Goal: Task Accomplishment & Management: Complete application form

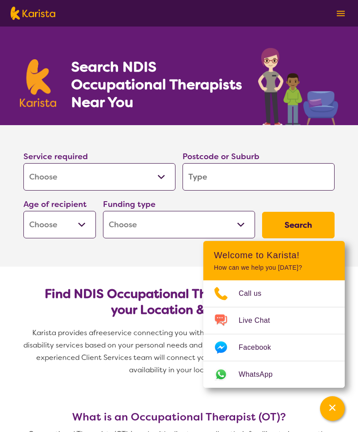
select select "[MEDICAL_DATA]"
type input "3"
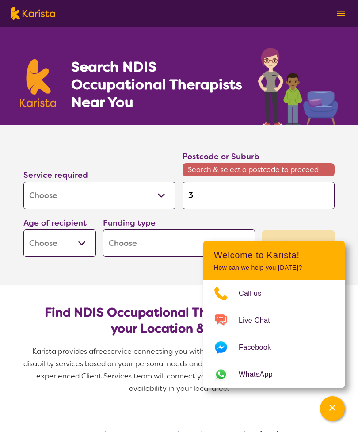
type input "31"
type input "313"
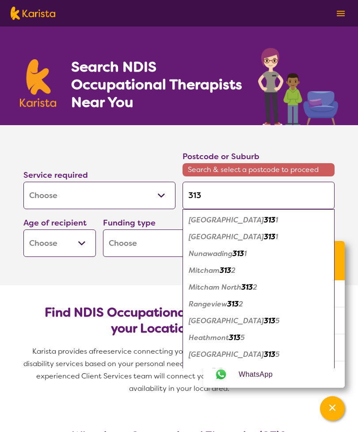
type input "3135"
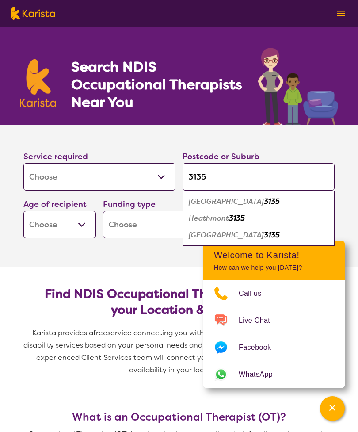
type input "3135"
click at [264, 235] on em "3135" at bounding box center [272, 234] width 16 height 9
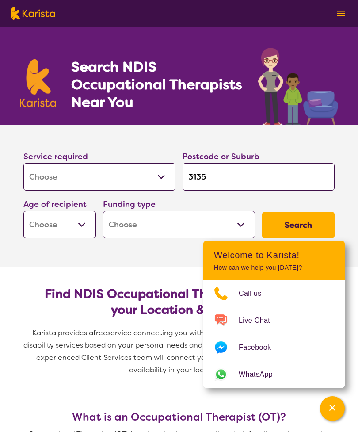
click at [91, 226] on select "Early Childhood - 0 to 9 Child - 10 to 11 Adolescent - 12 to 17 Adult - 18 to 6…" at bounding box center [59, 224] width 72 height 27
select select "AD"
click at [246, 224] on select "Home Care Package (HCP) National Disability Insurance Scheme (NDIS) I don't know" at bounding box center [179, 224] width 152 height 27
select select "NDIS"
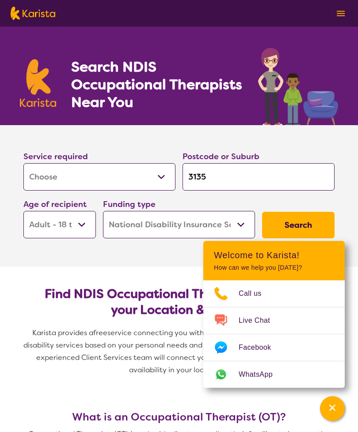
select select "NDIS"
click at [300, 223] on button "Search" at bounding box center [298, 225] width 72 height 27
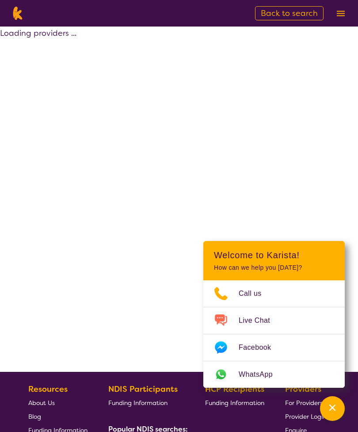
select select "by_score"
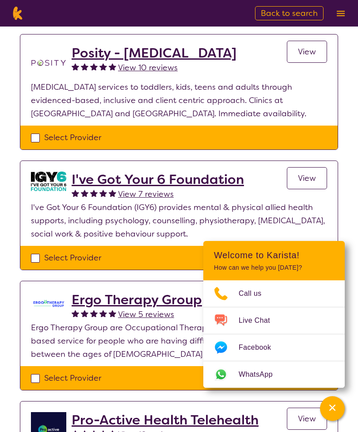
scroll to position [299, 0]
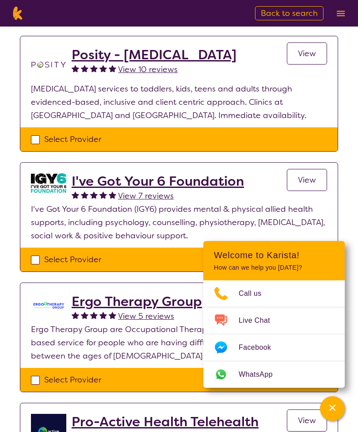
click at [306, 175] on span "View" at bounding box center [307, 180] width 18 height 11
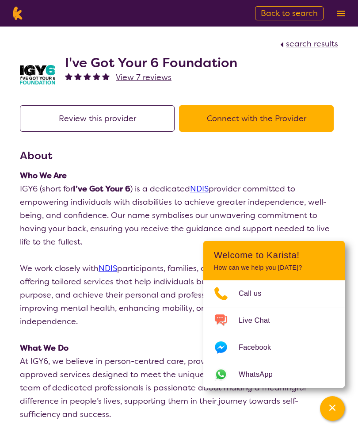
click at [254, 115] on button "Connect with the Provider" at bounding box center [256, 118] width 155 height 27
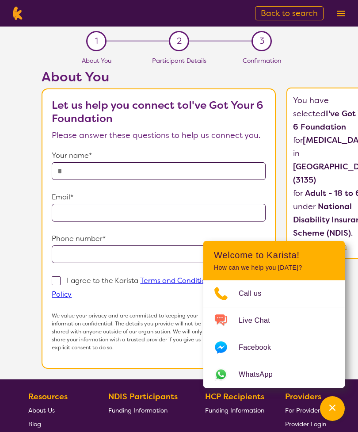
click at [91, 170] on input "text" at bounding box center [159, 171] width 214 height 18
type input "**********"
click at [103, 213] on input "email" at bounding box center [159, 213] width 214 height 18
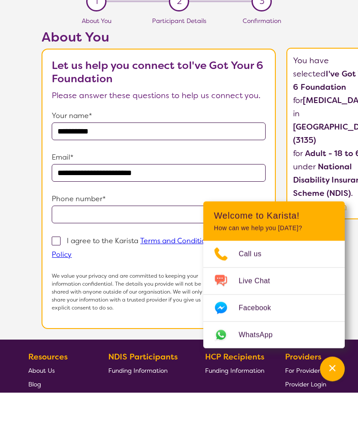
type input "**********"
click at [110, 245] on input "tel" at bounding box center [159, 254] width 214 height 18
type input "**********"
click at [77, 275] on label "I agree to the Karista Terms and Conditions and Privacy Policy" at bounding box center [153, 287] width 203 height 24
click at [77, 291] on input "I agree to the Karista Terms and Conditions and Privacy Policy" at bounding box center [75, 294] width 6 height 6
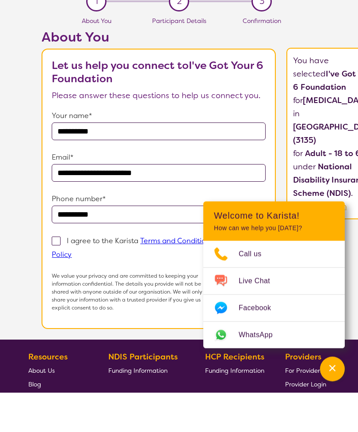
checkbox input "true"
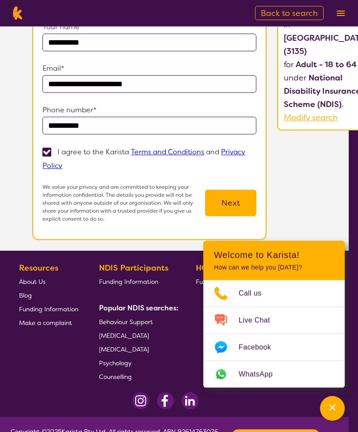
scroll to position [129, 6]
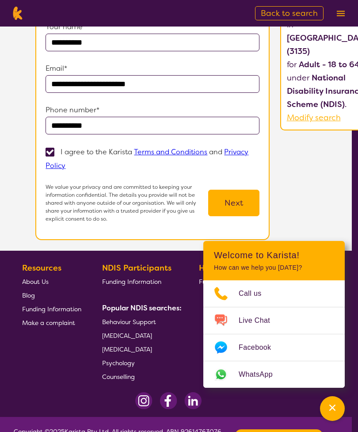
click at [255, 203] on button "Next" at bounding box center [233, 203] width 51 height 27
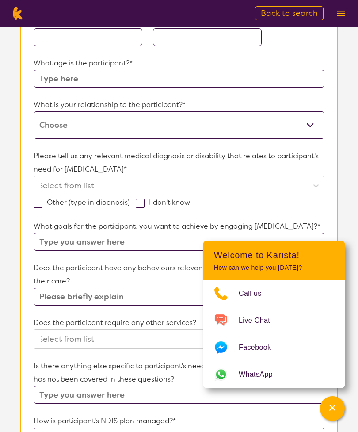
scroll to position [28, 0]
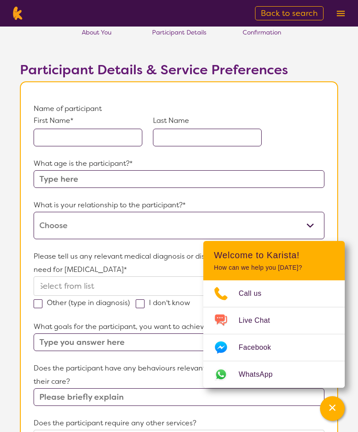
click at [64, 137] on input "text" at bounding box center [88, 138] width 109 height 18
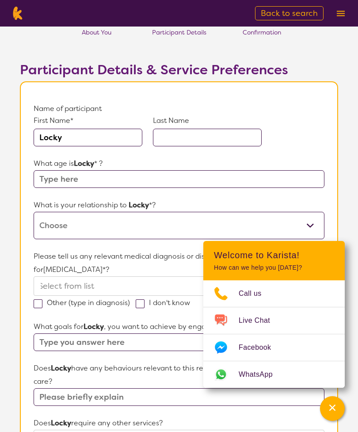
type input "Locky"
click at [175, 134] on input "text" at bounding box center [207, 138] width 109 height 18
type input "[PERSON_NAME]"
click at [72, 178] on input "text" at bounding box center [179, 179] width 291 height 18
type input "23"
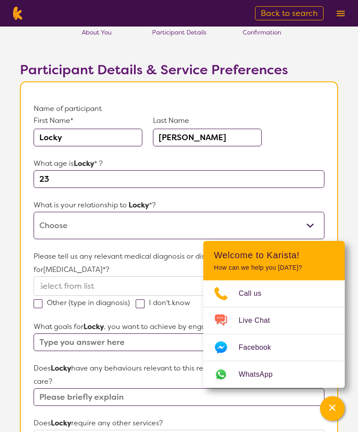
click at [102, 221] on select "This request is for myself I am their parent I am their child I am their spouse…" at bounding box center [179, 225] width 291 height 27
select select "I am their parent"
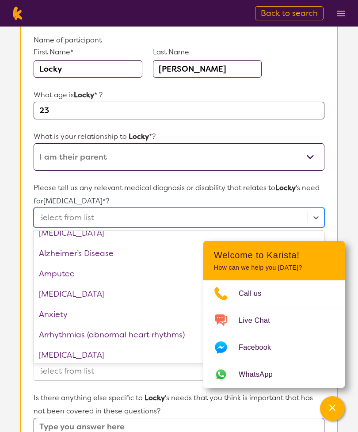
scroll to position [30, 0]
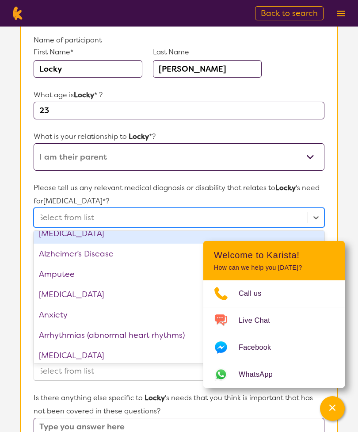
click at [62, 235] on div "[MEDICAL_DATA]" at bounding box center [179, 233] width 291 height 20
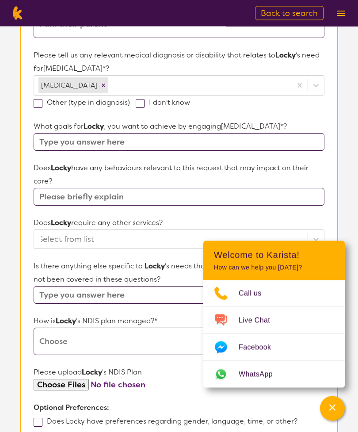
scroll to position [230, 0]
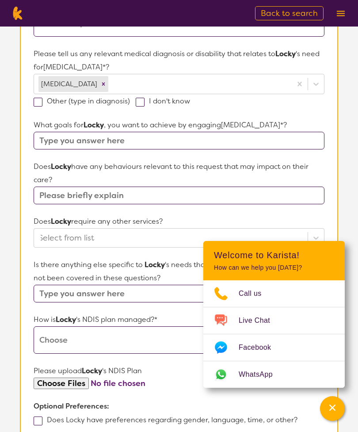
click at [52, 142] on input "text" at bounding box center [179, 141] width 291 height 18
type input "To help improve his life style"
click at [53, 196] on input "text" at bounding box center [179, 196] width 291 height 18
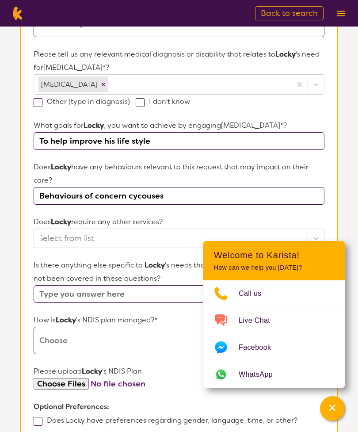
type input "Behaviours of concern cycouses"
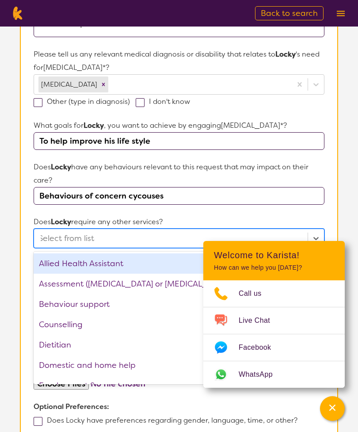
click at [92, 304] on div "Behaviour support" at bounding box center [179, 304] width 291 height 20
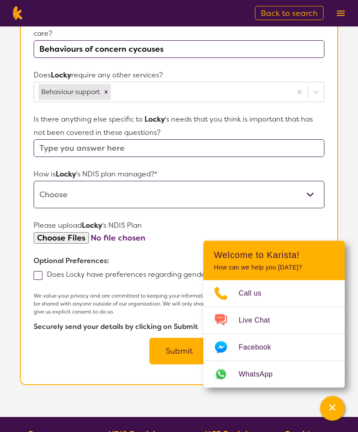
scroll to position [377, 0]
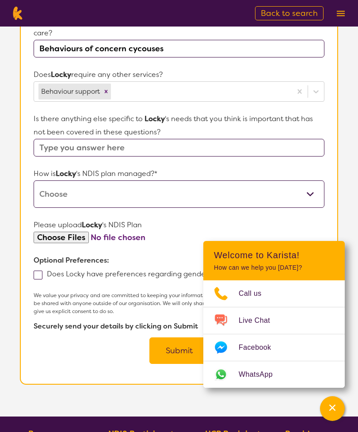
click at [317, 192] on select "Self-managed NDIS plan Managed by a registered plan management provider (not th…" at bounding box center [179, 193] width 291 height 27
select select "Agency Managed"
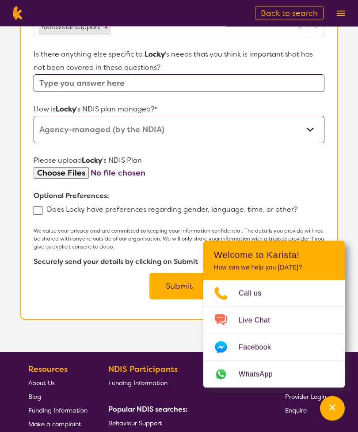
scroll to position [442, 0]
click at [44, 214] on label "Does Locky have preferences regarding gender, language, time, or other?" at bounding box center [169, 209] width 270 height 9
click at [297, 212] on input "Does Locky have preferences regarding gender, language, time, or other?" at bounding box center [300, 209] width 6 height 6
checkbox input "true"
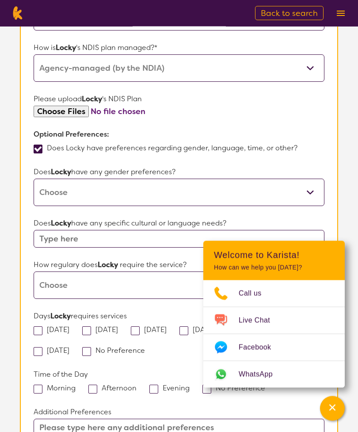
scroll to position [508, 0]
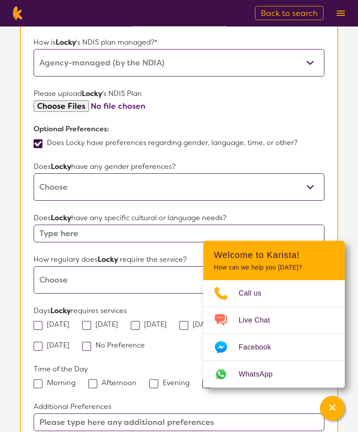
click at [317, 192] on select "[DEMOGRAPHIC_DATA] [DEMOGRAPHIC_DATA] Other No Preference" at bounding box center [179, 187] width 291 height 27
select select "[DEMOGRAPHIC_DATA]"
click at [65, 235] on input "text" at bounding box center [179, 234] width 291 height 18
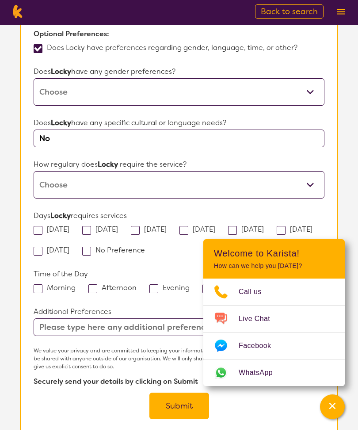
scroll to position [605, 0]
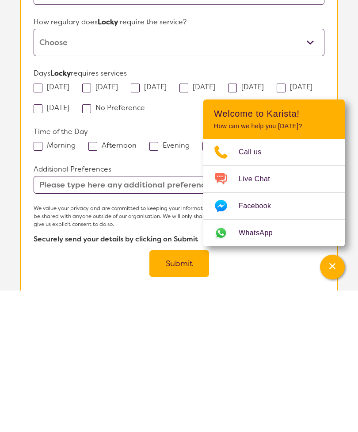
type input "No"
click at [316, 170] on select "Daily Twice a week Weekly Every fortnight Monthly Other" at bounding box center [179, 183] width 291 height 27
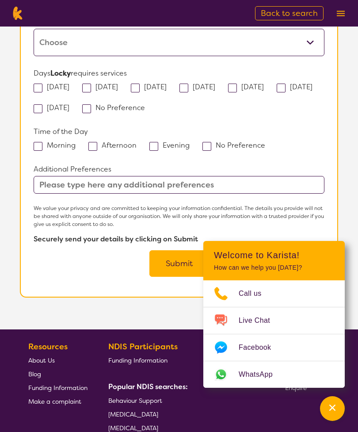
select select "Monthly"
click at [180, 263] on button "Submit" at bounding box center [179, 263] width 60 height 27
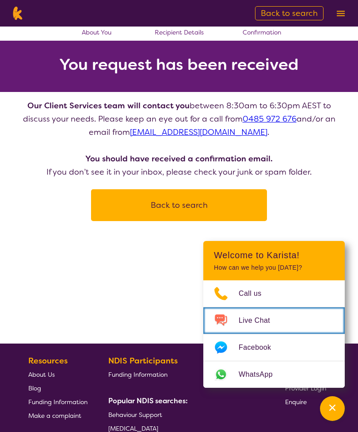
click at [263, 318] on span "Live Chat" at bounding box center [260, 320] width 42 height 13
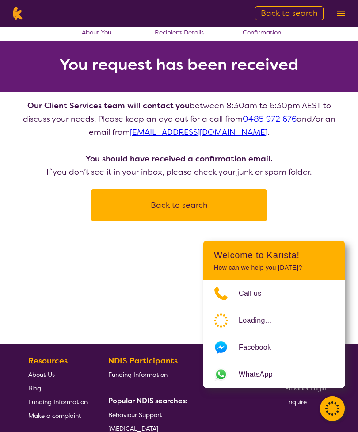
click at [317, 207] on section "Our Client Services team will contact you between 8:30am to 6:30pm AEST to disc…" at bounding box center [178, 156] width 339 height 129
click at [251, 290] on span "Call us" at bounding box center [256, 293] width 34 height 13
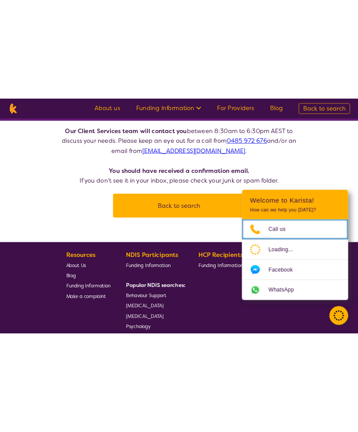
scroll to position [31, 0]
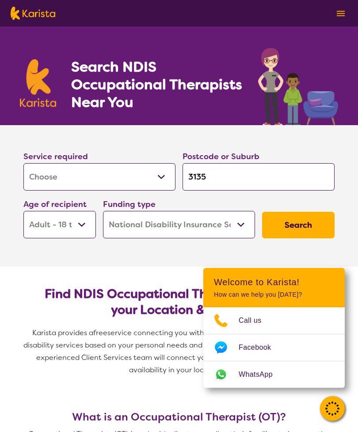
select select "[MEDICAL_DATA]"
select select "AD"
select select "NDIS"
select select "[MEDICAL_DATA]"
select select "AD"
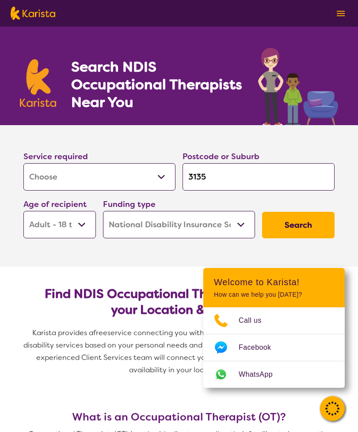
select select "NDIS"
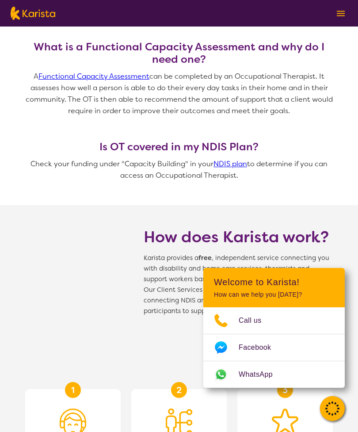
scroll to position [672, 0]
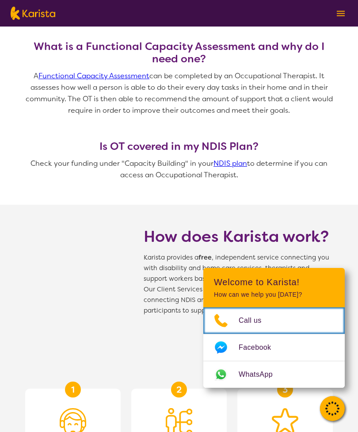
click at [254, 327] on span "Call us" at bounding box center [256, 320] width 34 height 13
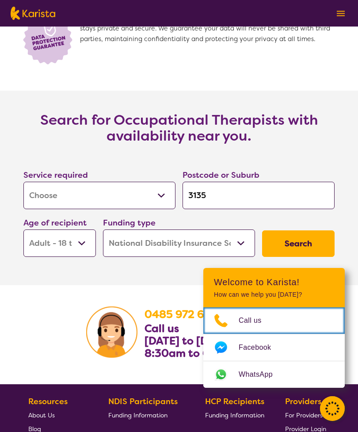
scroll to position [1276, 0]
